Goal: Task Accomplishment & Management: Manage account settings

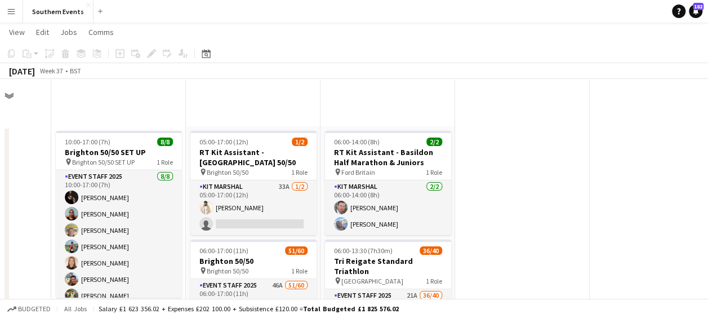
scroll to position [0, 353]
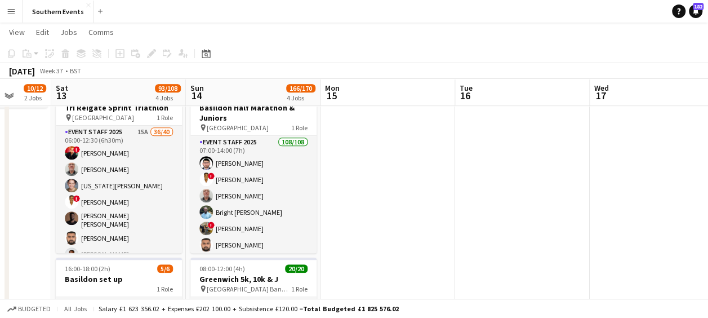
click at [345, 197] on app-date-cell at bounding box center [388, 196] width 135 height 788
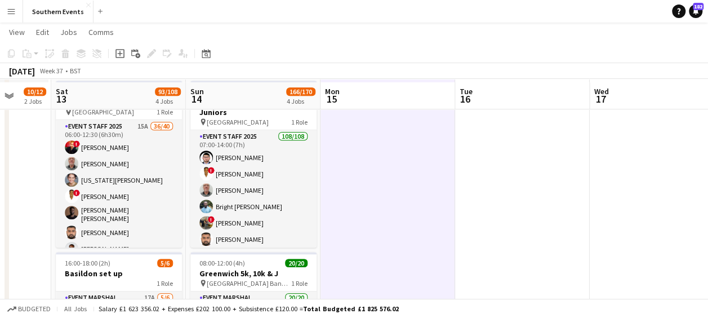
scroll to position [336, 0]
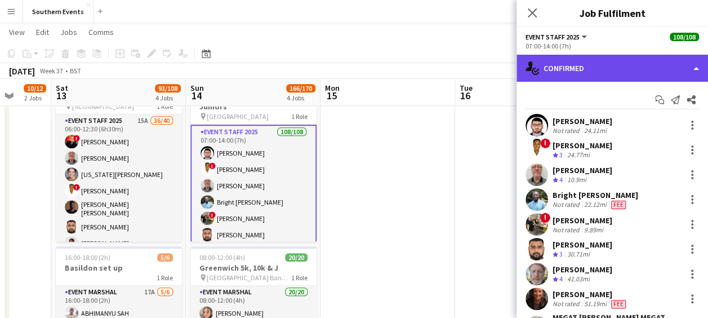
click at [613, 66] on div "single-neutral-actions-check-2 Confirmed" at bounding box center [613, 68] width 192 height 27
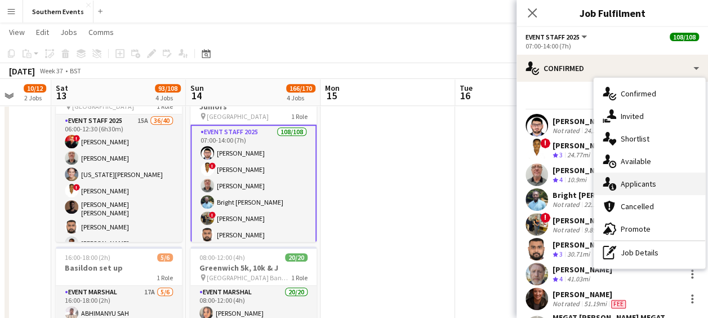
click at [631, 184] on span "Applicants" at bounding box center [639, 184] width 36 height 10
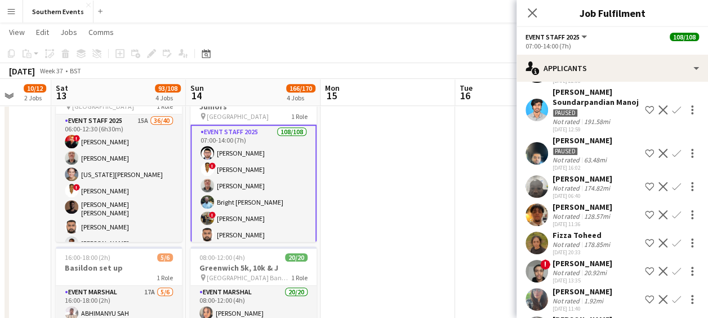
scroll to position [897, 0]
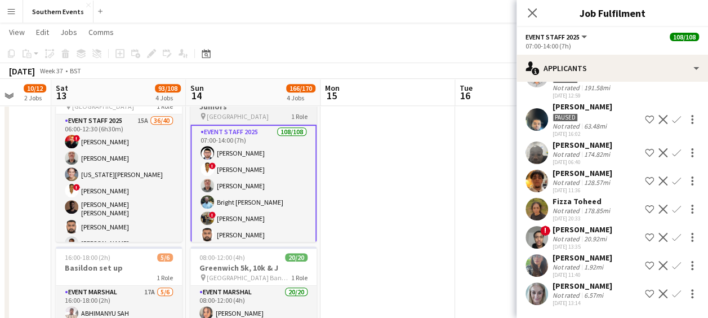
click at [232, 114] on span "[GEOGRAPHIC_DATA]" at bounding box center [238, 116] width 62 height 8
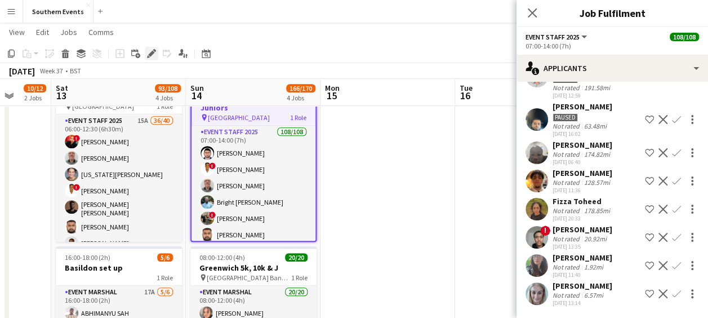
click at [147, 53] on icon "Edit" at bounding box center [151, 53] width 9 height 9
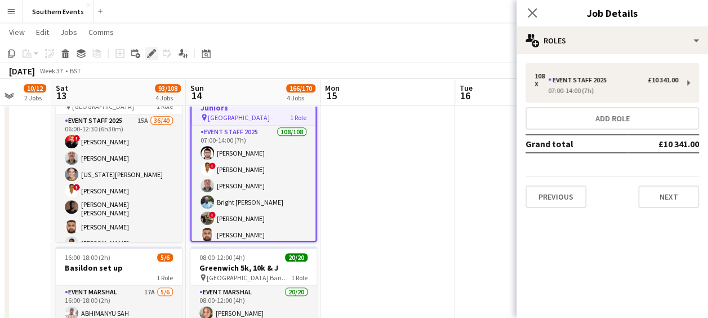
scroll to position [0, 0]
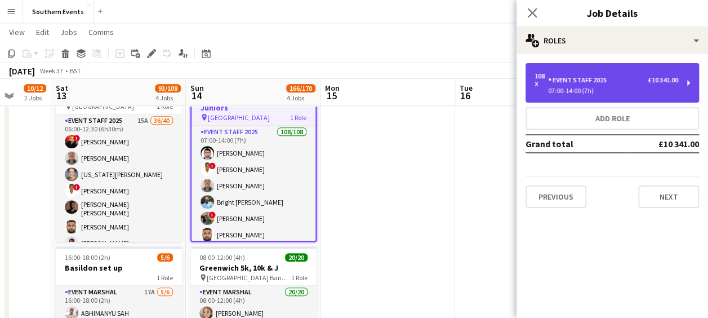
click at [592, 88] on div "07:00-14:00 (7h)" at bounding box center [607, 91] width 144 height 6
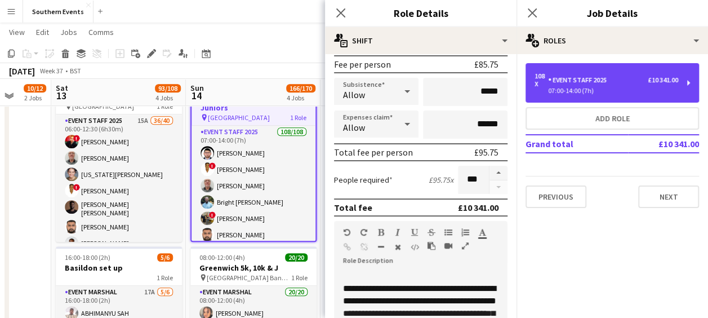
scroll to position [184, 0]
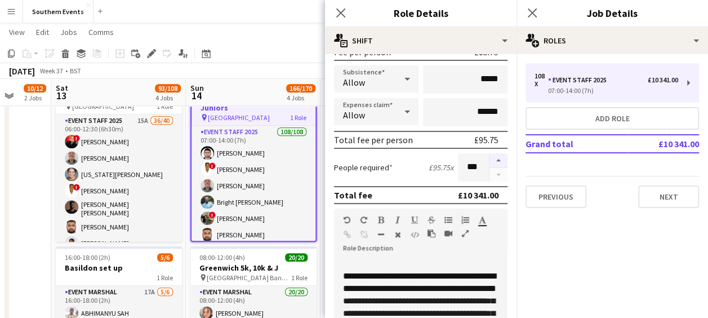
click at [492, 155] on button "button" at bounding box center [499, 160] width 18 height 15
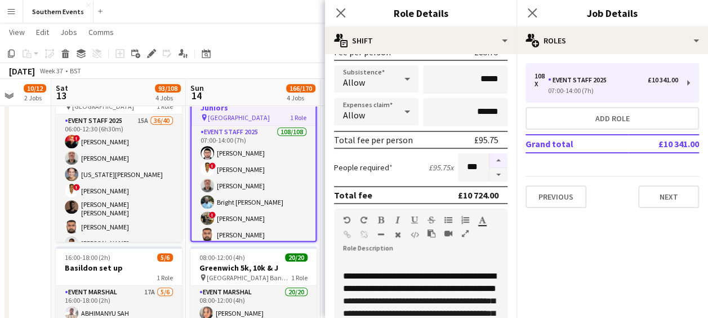
click at [492, 155] on button "button" at bounding box center [499, 160] width 18 height 15
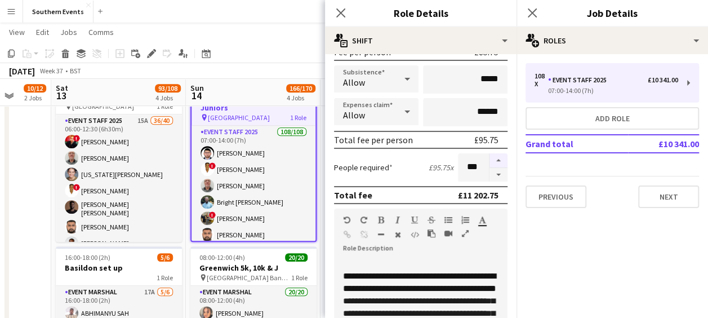
click at [492, 155] on button "button" at bounding box center [499, 160] width 18 height 15
click at [491, 174] on button "button" at bounding box center [499, 175] width 18 height 14
type input "***"
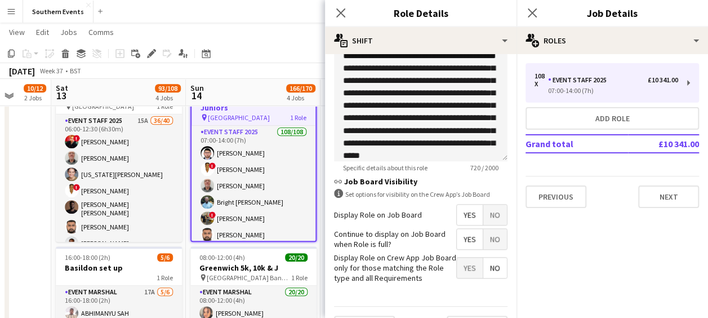
scroll to position [445, 0]
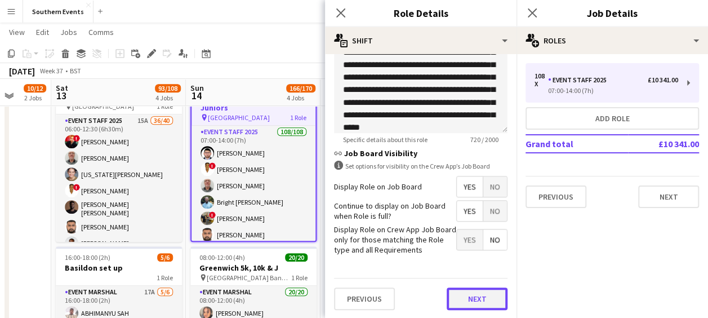
click at [470, 298] on button "Next" at bounding box center [477, 298] width 61 height 23
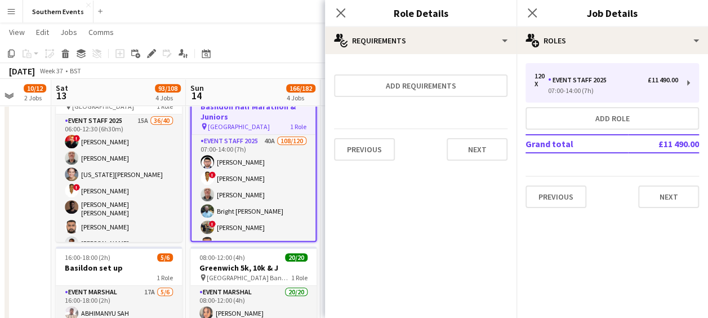
scroll to position [0, 0]
click at [479, 149] on button "Next" at bounding box center [477, 149] width 61 height 23
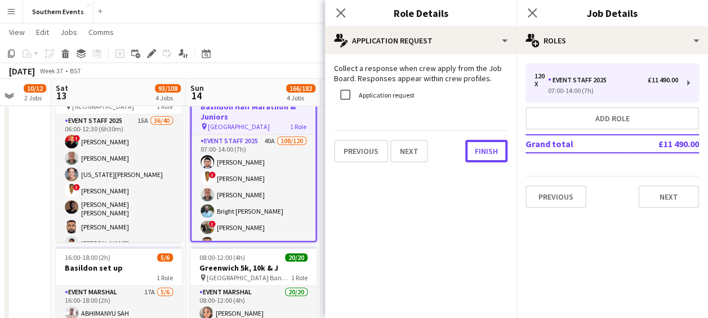
click at [479, 149] on button "Finish" at bounding box center [487, 151] width 42 height 23
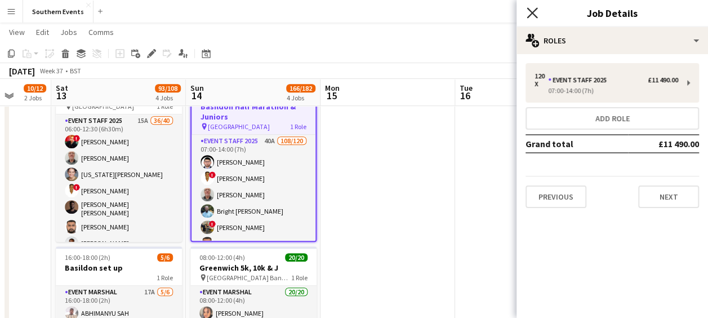
click at [532, 11] on icon "Close pop-in" at bounding box center [532, 12] width 11 height 11
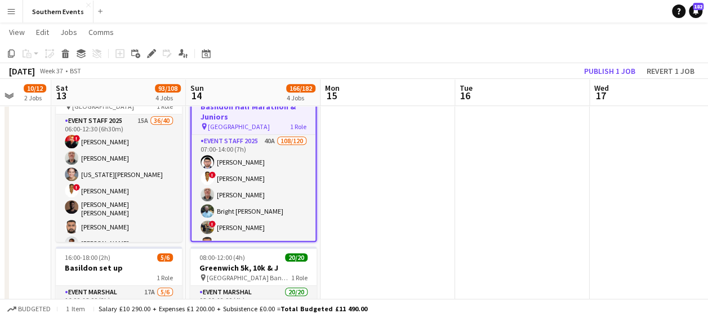
click at [469, 47] on app-toolbar "Copy Paste Paste Ctrl+V Paste with crew Ctrl+Shift+V Paste linked Job [GEOGRAPH…" at bounding box center [354, 53] width 708 height 19
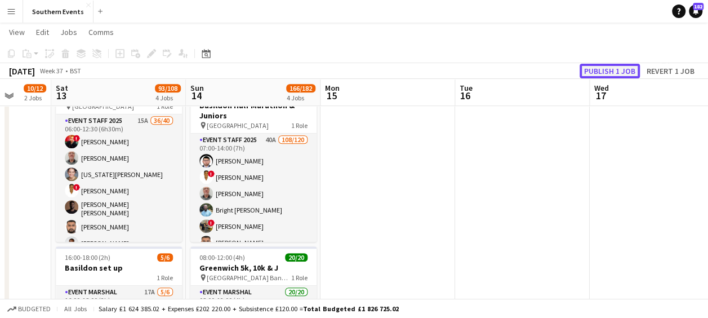
click at [595, 67] on button "Publish 1 job" at bounding box center [610, 71] width 60 height 15
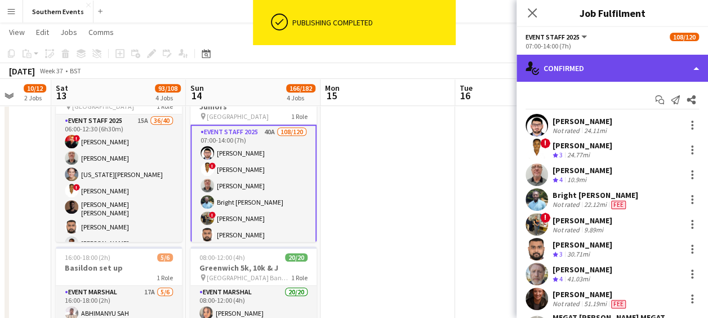
click at [623, 71] on div "single-neutral-actions-check-2 Confirmed" at bounding box center [613, 68] width 192 height 27
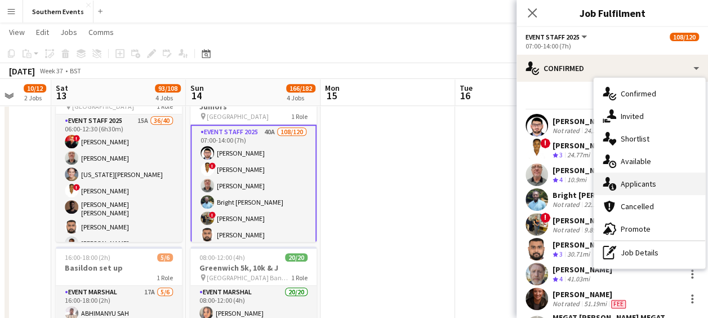
click at [626, 183] on span "Applicants" at bounding box center [639, 184] width 36 height 10
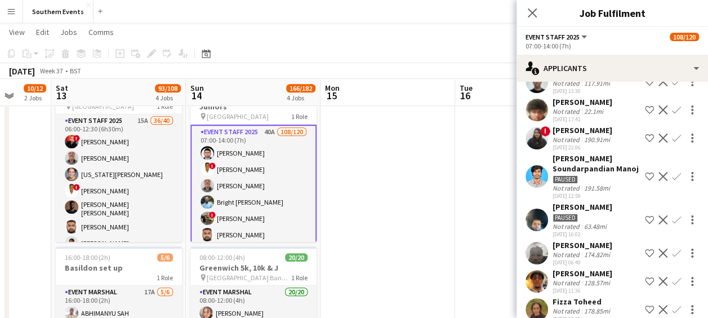
scroll to position [897, 0]
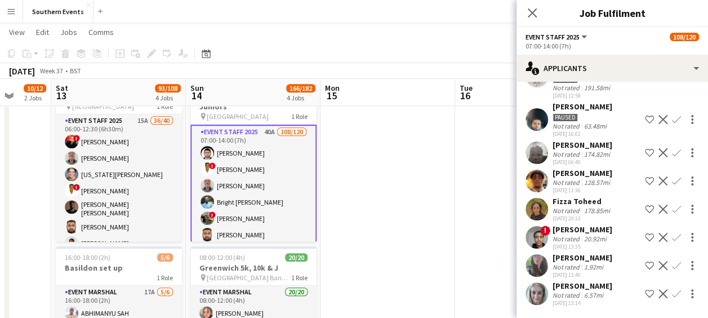
click at [672, 261] on app-icon "Confirm" at bounding box center [676, 265] width 9 height 9
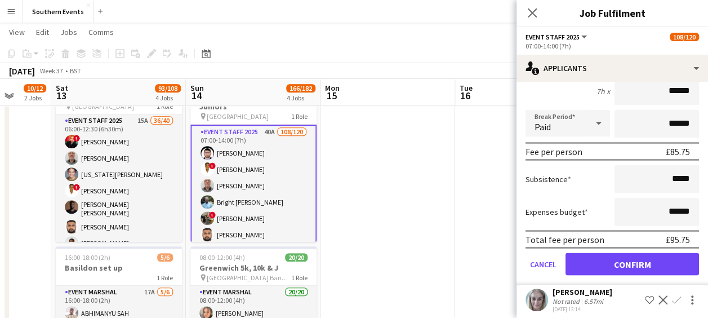
scroll to position [1131, 0]
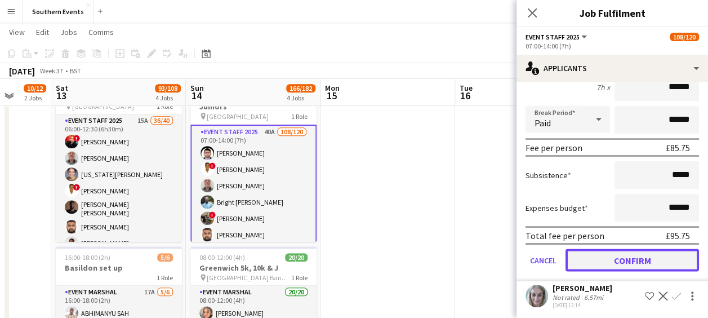
click at [618, 271] on button "Confirm" at bounding box center [633, 260] width 134 height 23
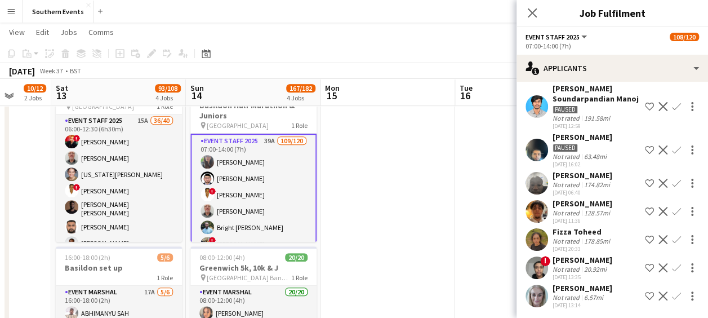
scroll to position [858, 0]
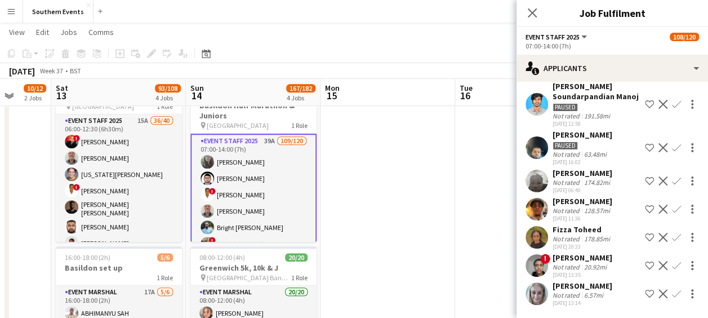
click at [672, 292] on app-icon "Confirm" at bounding box center [676, 293] width 9 height 9
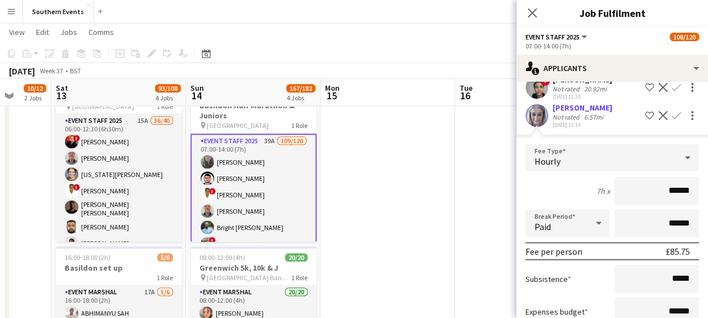
scroll to position [1114, 0]
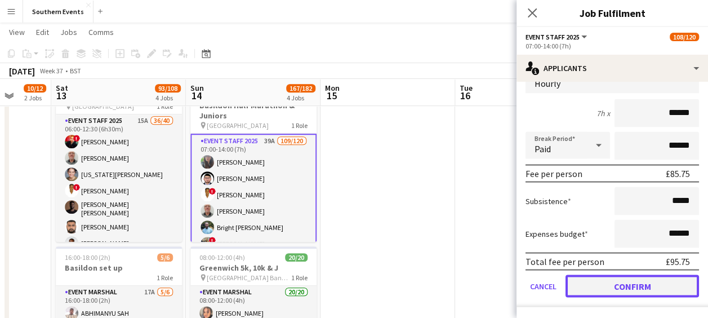
click at [601, 281] on button "Confirm" at bounding box center [633, 285] width 134 height 23
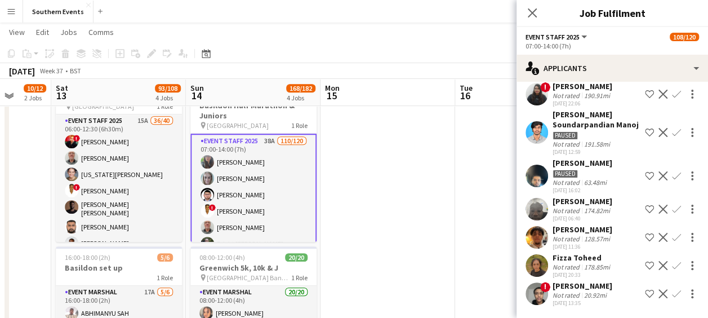
scroll to position [830, 0]
click at [429, 219] on app-date-cell at bounding box center [388, 184] width 135 height 788
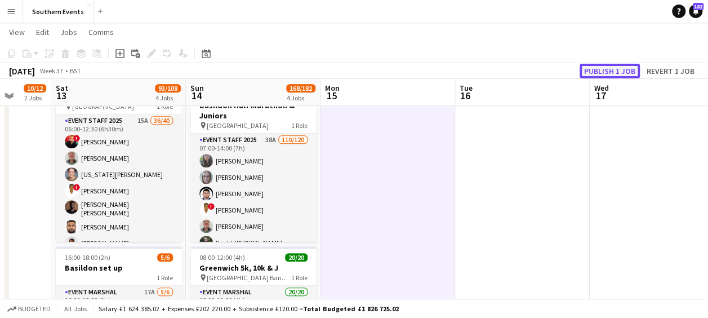
click at [592, 69] on button "Publish 1 job" at bounding box center [610, 71] width 60 height 15
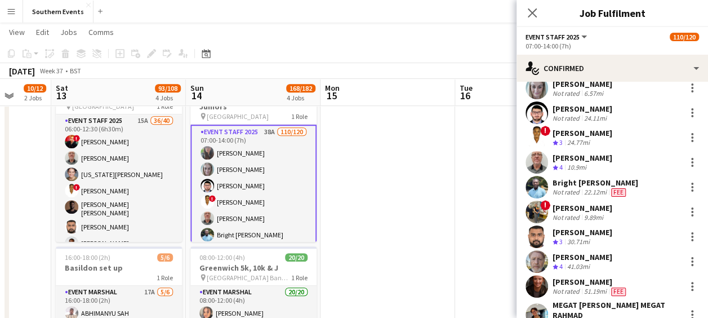
scroll to position [0, 0]
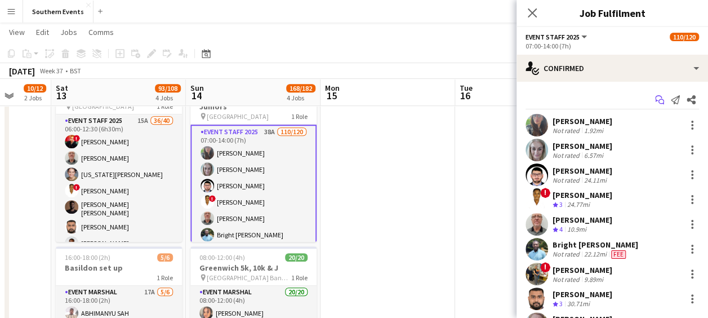
click at [655, 99] on icon "Start chat" at bounding box center [659, 99] width 9 height 9
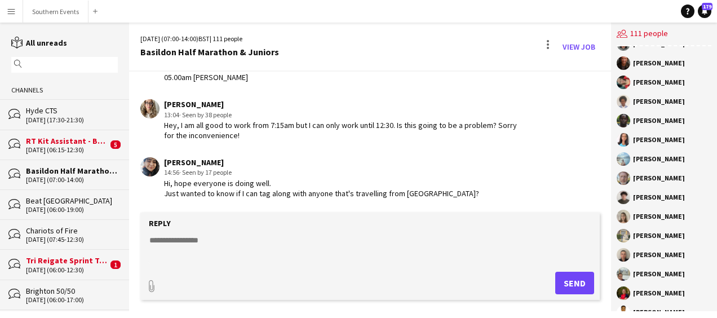
scroll to position [1880, 0]
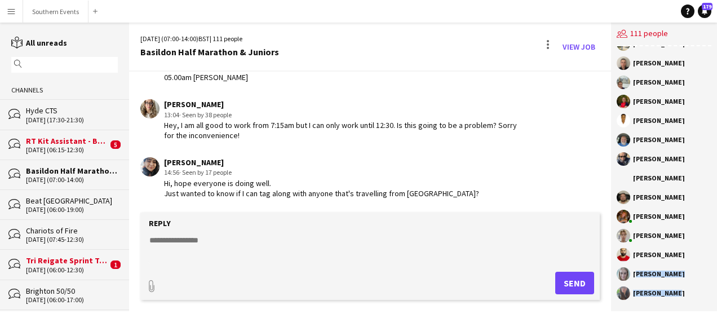
drag, startPoint x: 633, startPoint y: 273, endPoint x: 673, endPoint y: 298, distance: 46.6
click at [673, 298] on div "[PERSON_NAME] [PERSON_NAME] [PERSON_NAME] [PERSON_NAME] [PERSON_NAME] [PERSON_N…" at bounding box center [664, 178] width 106 height 265
copy div "[PERSON_NAME] [PERSON_NAME]"
